Goal: Task Accomplishment & Management: Use online tool/utility

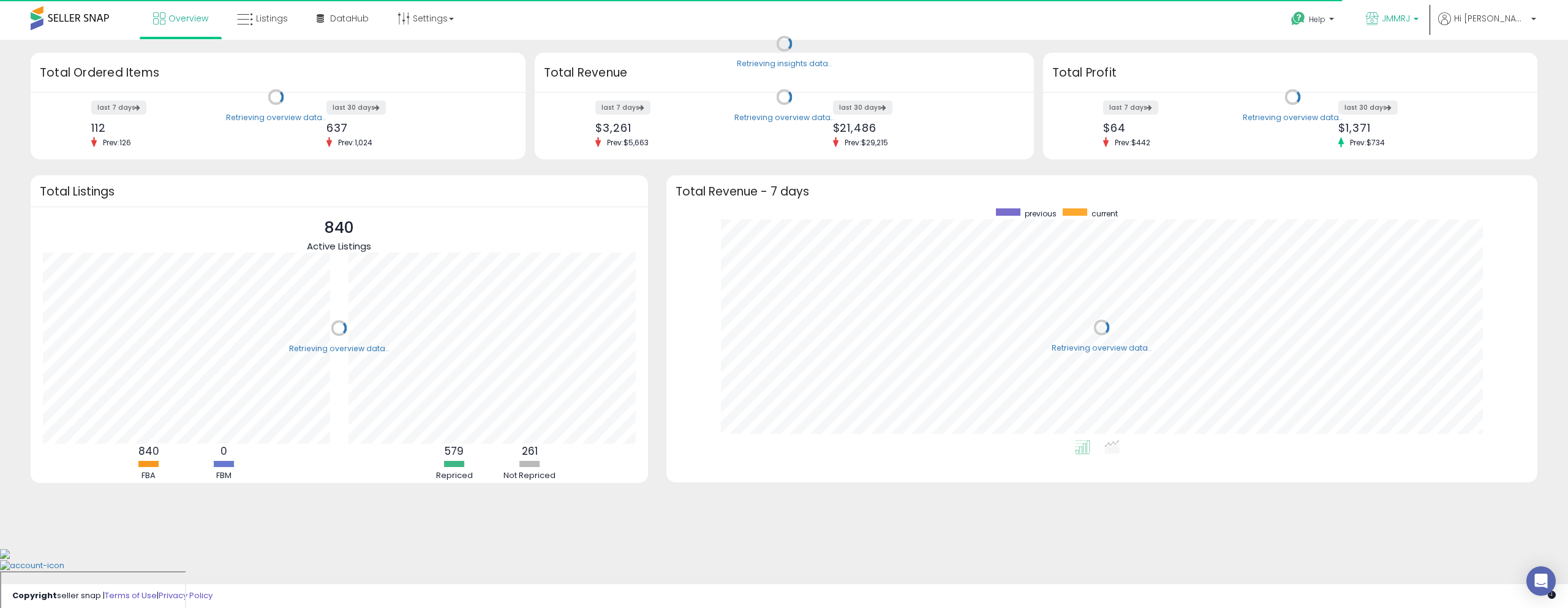
scroll to position [232, 847]
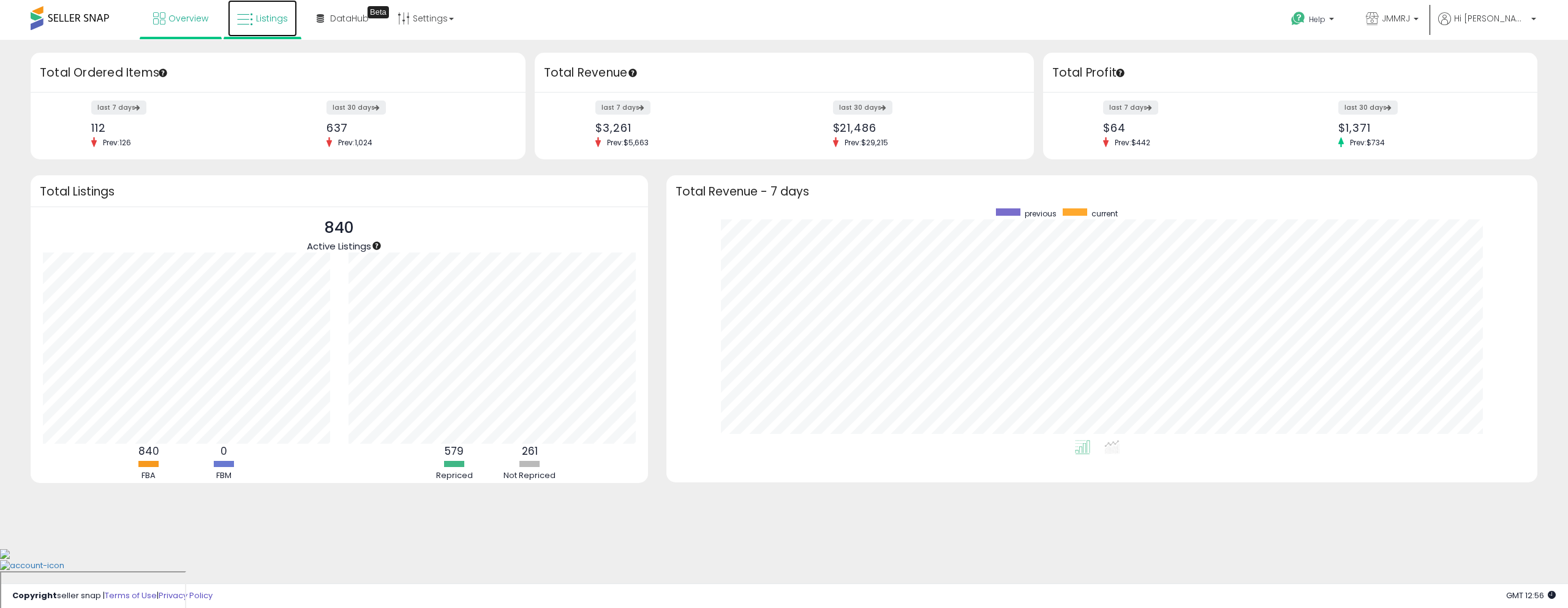
click at [274, 18] on span "Listings" at bounding box center [272, 17] width 32 height 12
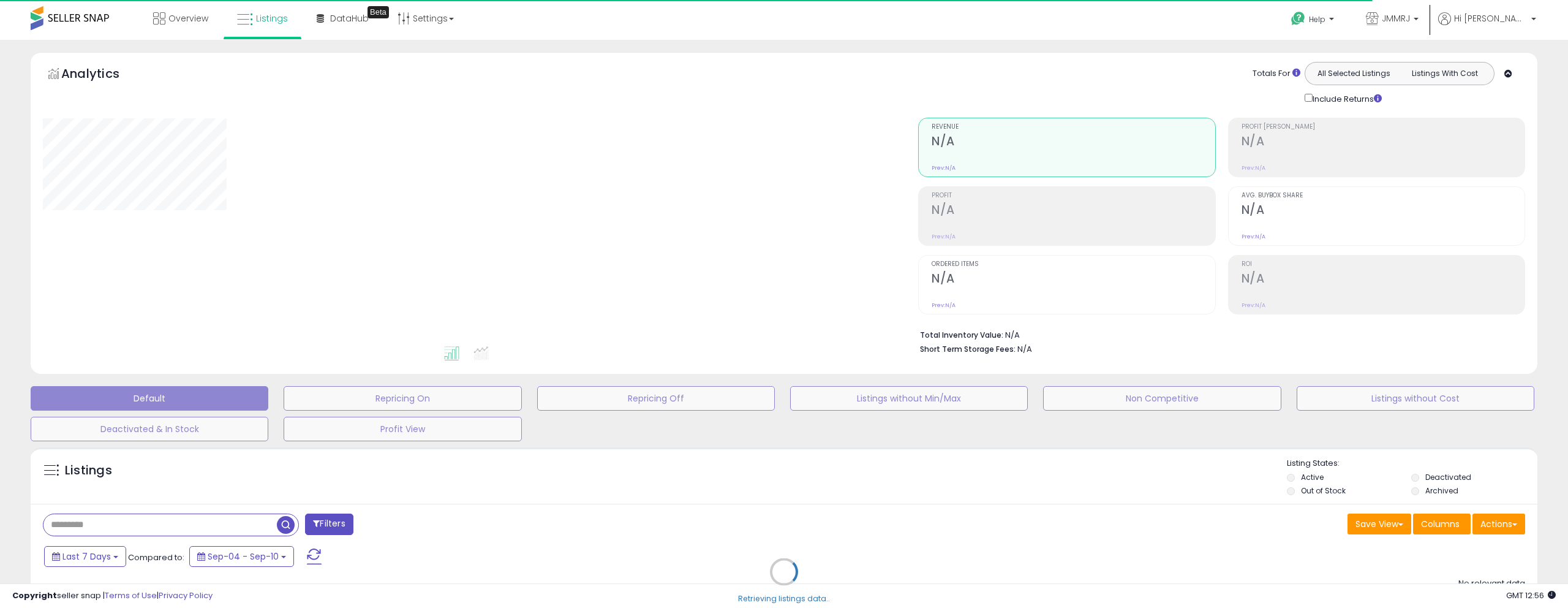
click at [1503, 518] on div "Retrieving listings data.." at bounding box center [784, 580] width 1525 height 279
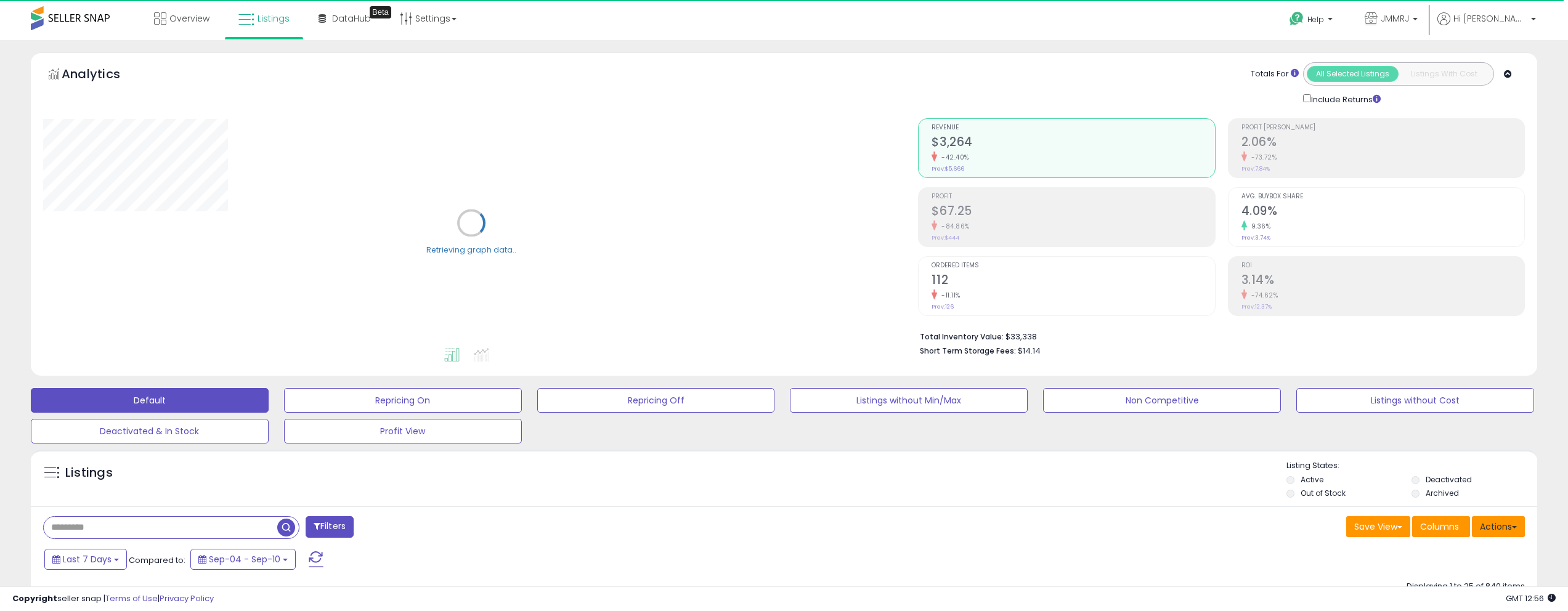
click at [1517, 524] on button "Actions" at bounding box center [1499, 526] width 53 height 21
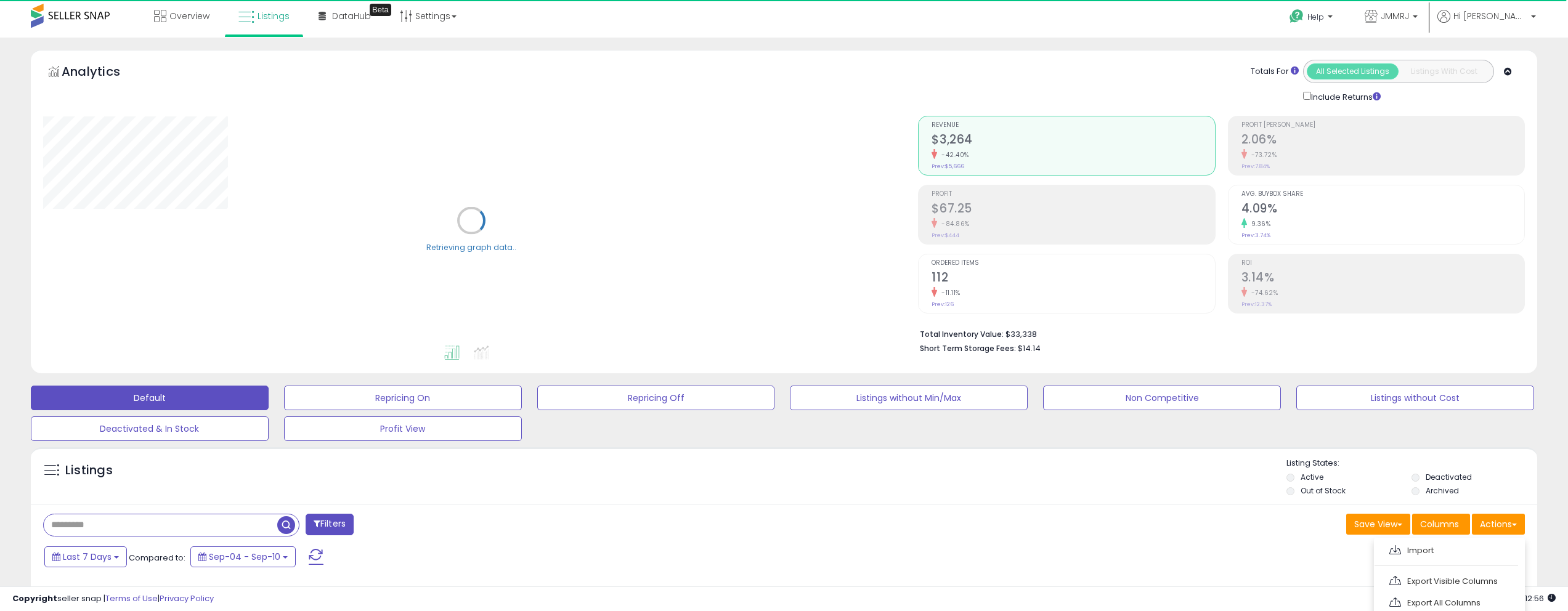
click at [1184, 487] on div "Listings" at bounding box center [784, 479] width 1506 height 42
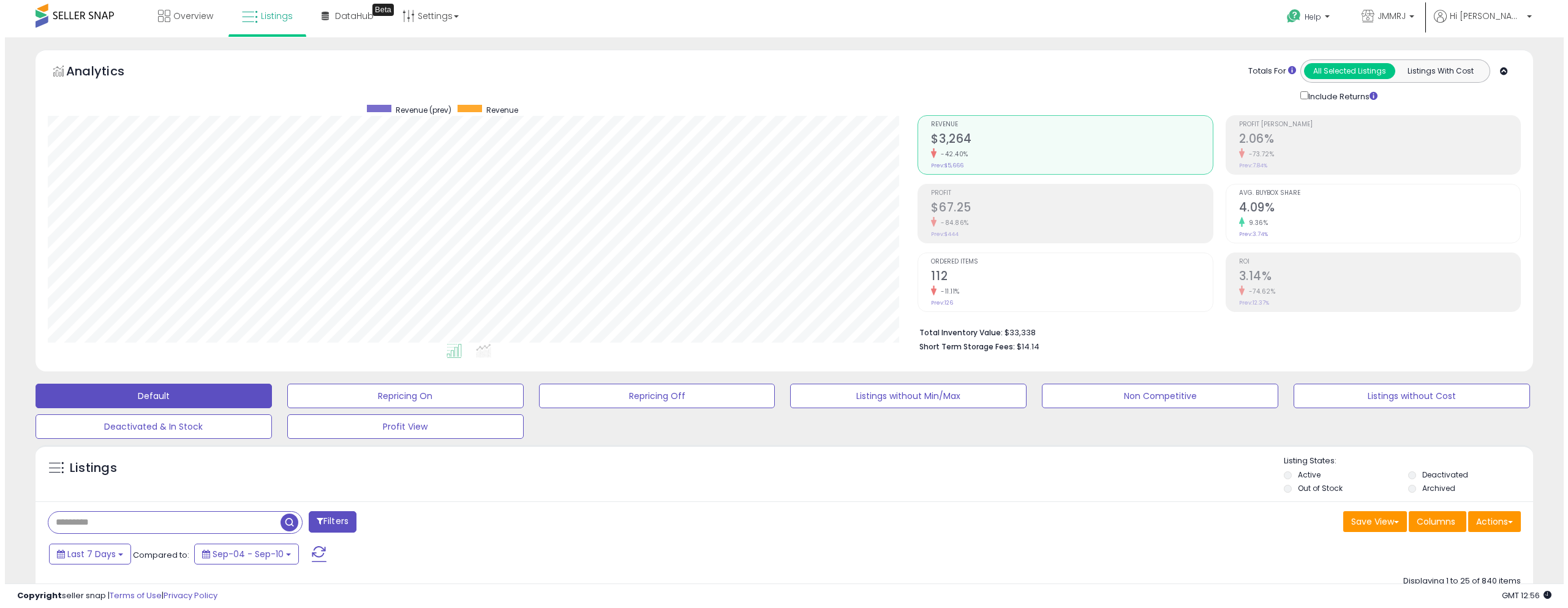
scroll to position [251, 870]
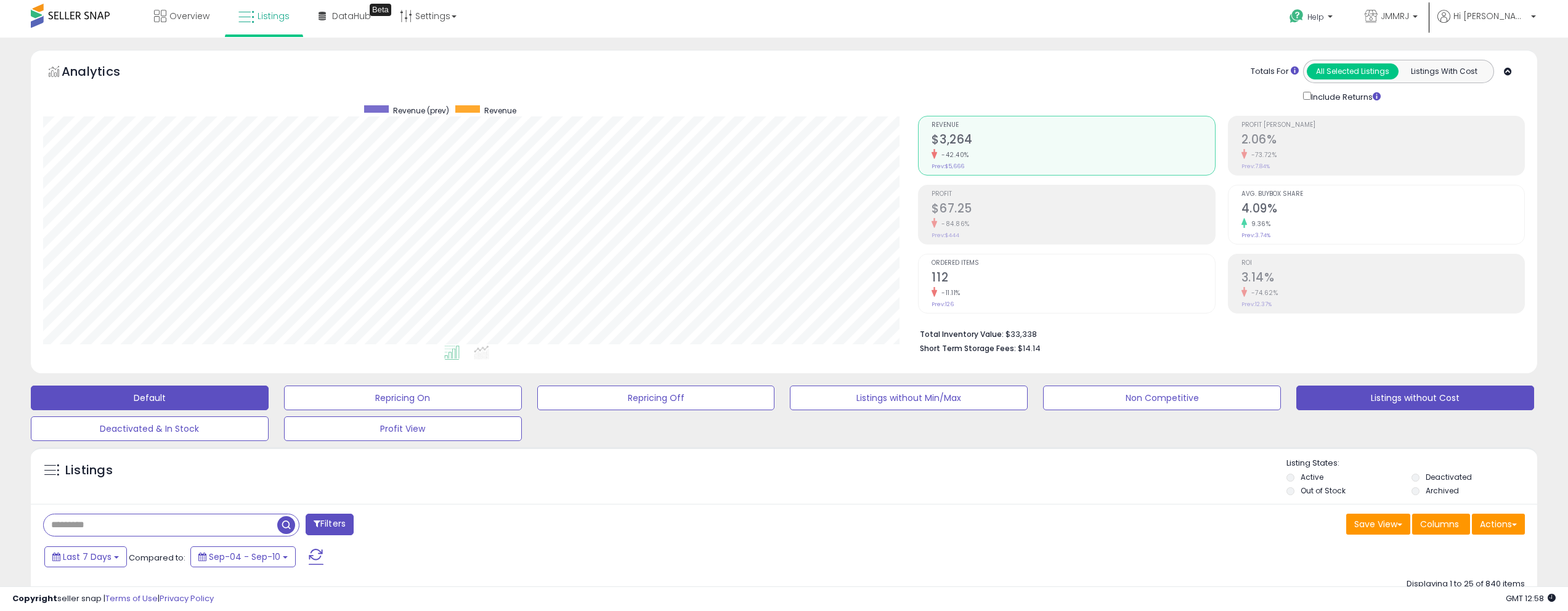
click at [1428, 397] on button "Listings without Cost" at bounding box center [1414, 397] width 238 height 25
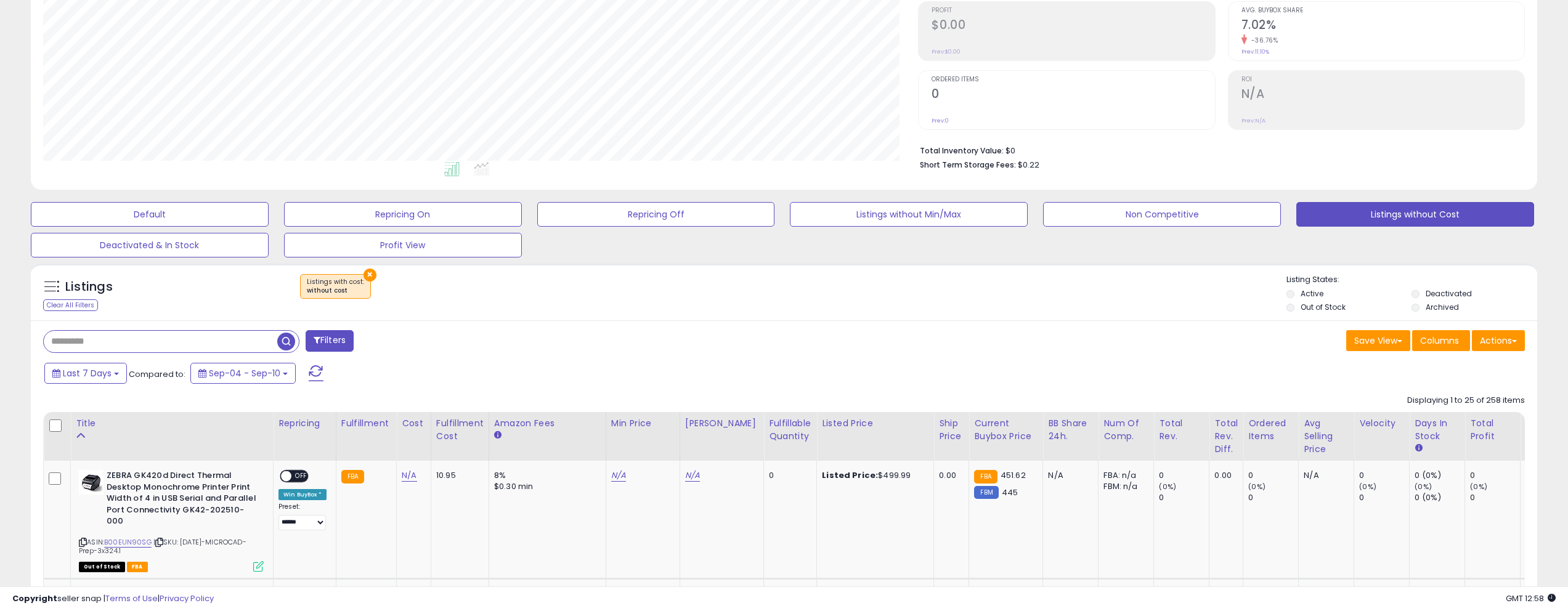
scroll to position [251, 0]
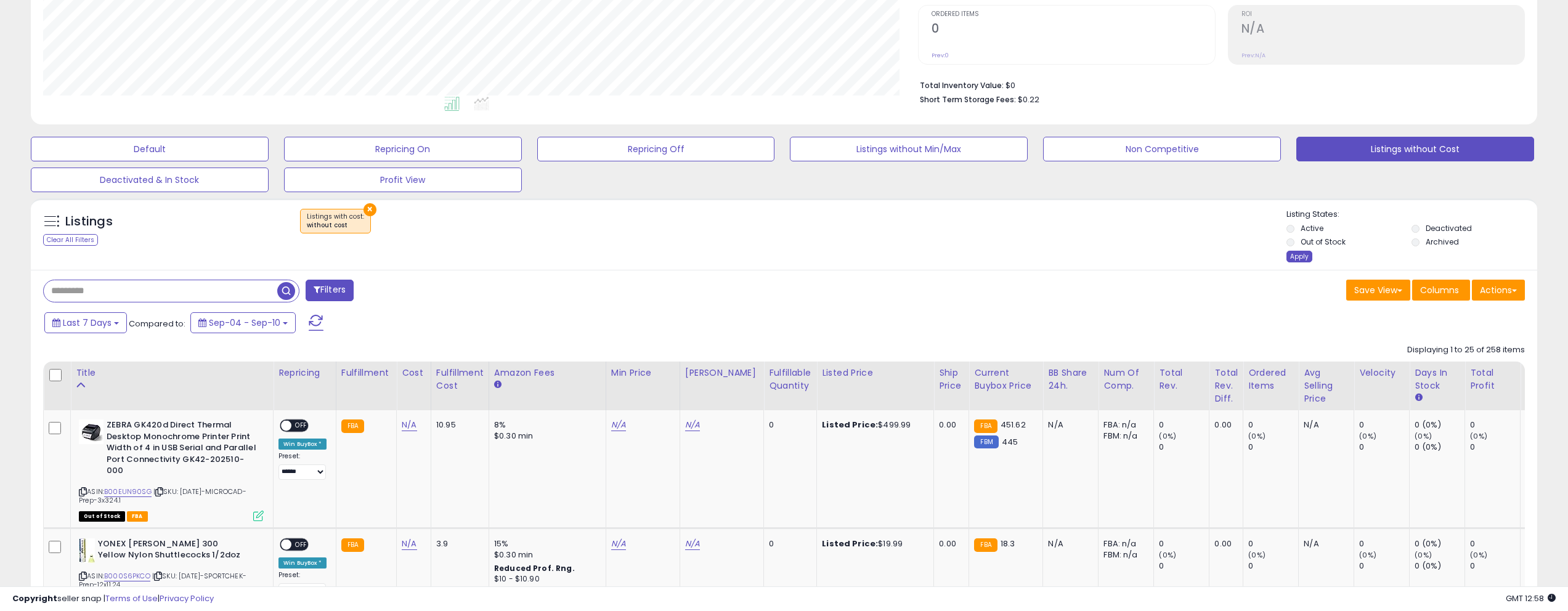
click at [1300, 253] on div "Apply" at bounding box center [1299, 256] width 26 height 12
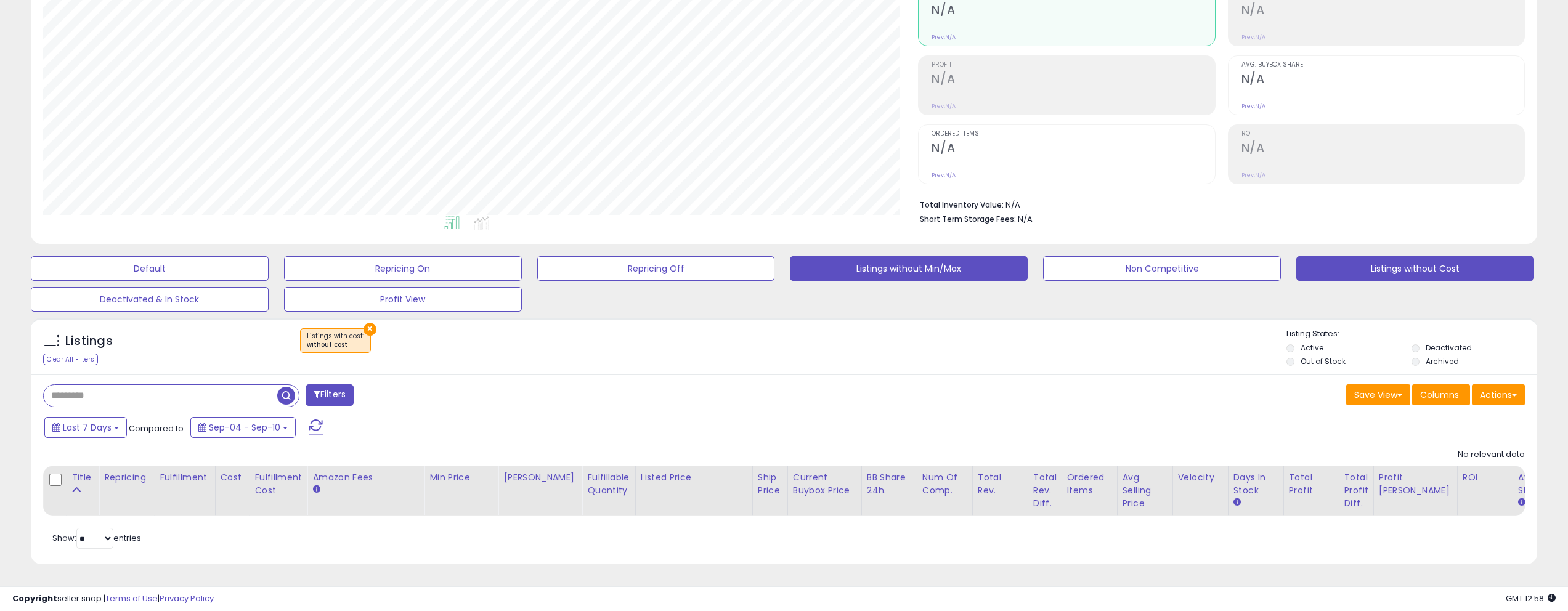
scroll to position [141, 0]
